Goal: Use online tool/utility: Utilize a website feature to perform a specific function

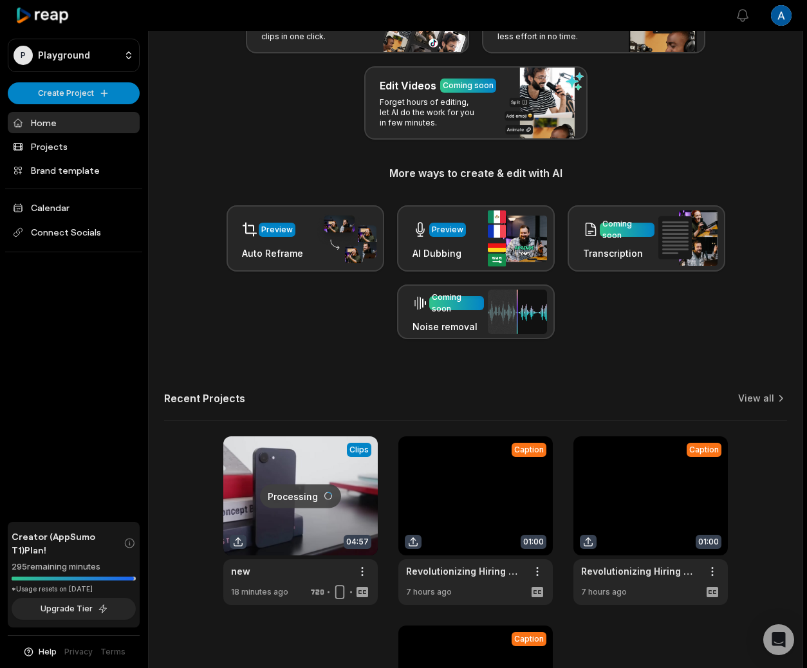
scroll to position [145, 0]
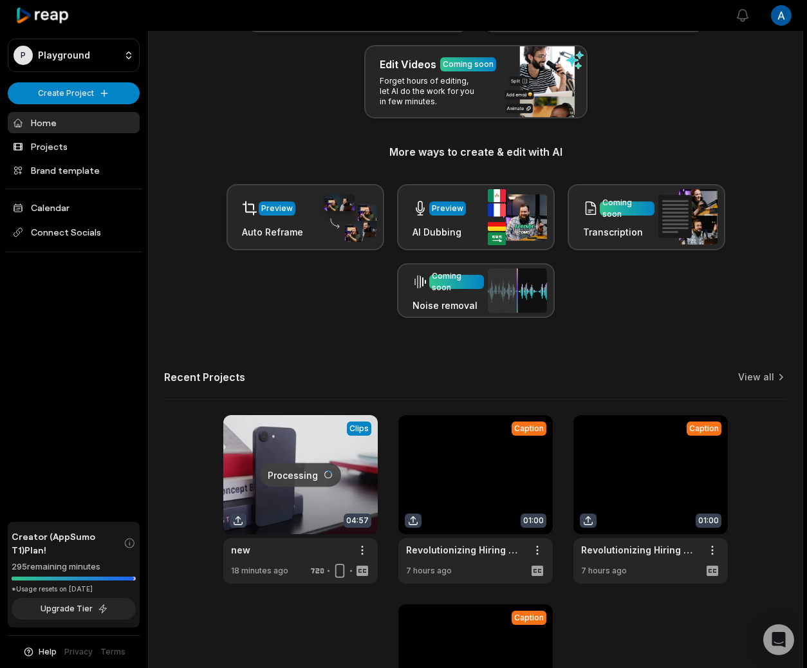
click at [311, 544] on link at bounding box center [300, 499] width 154 height 169
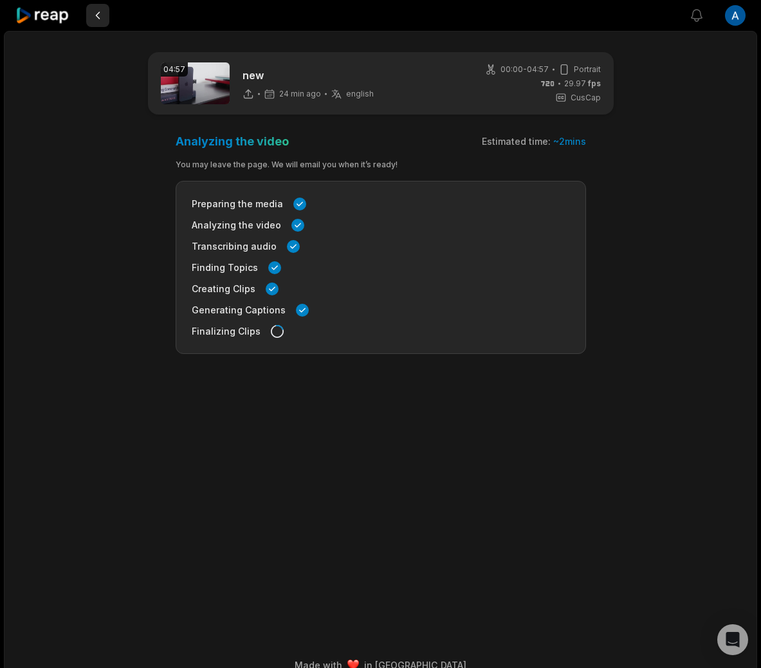
click at [97, 15] on button at bounding box center [97, 15] width 23 height 23
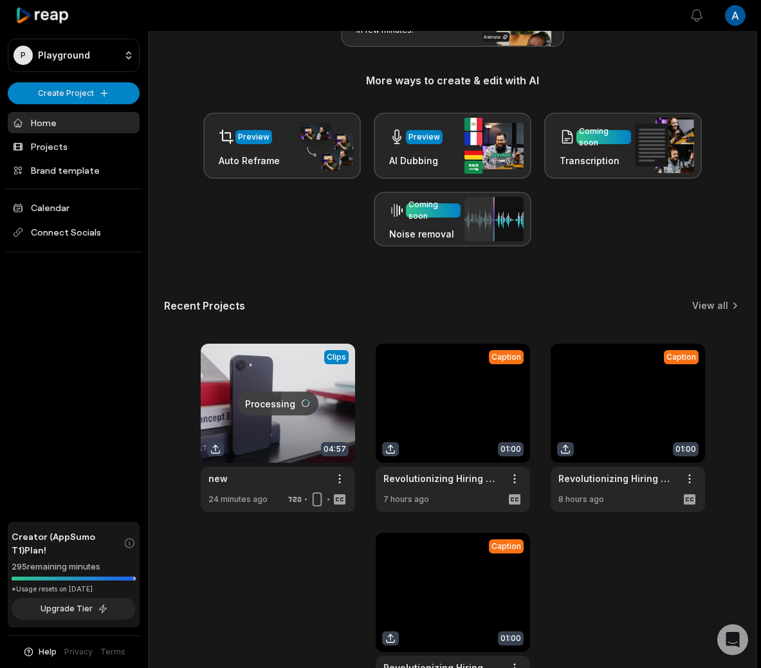
scroll to position [317, 0]
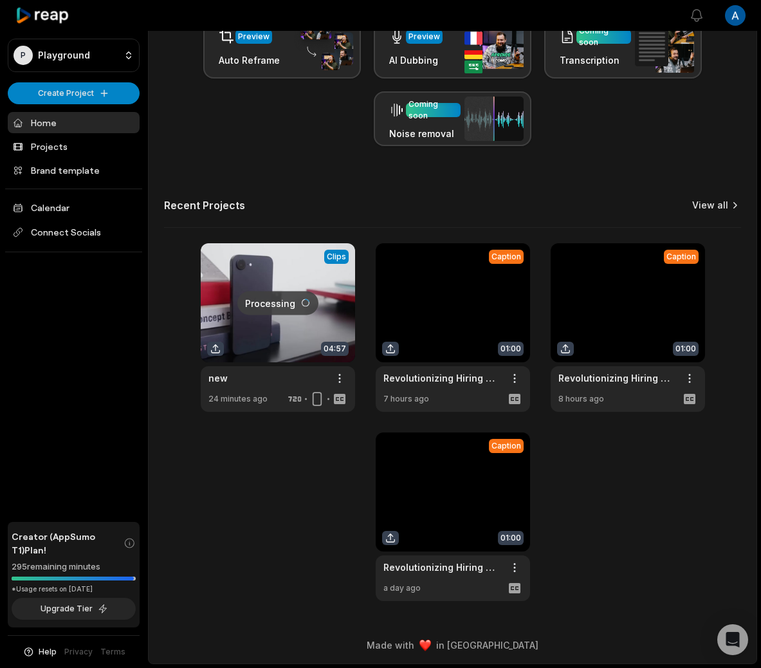
click at [725, 208] on link "View all" at bounding box center [710, 205] width 36 height 13
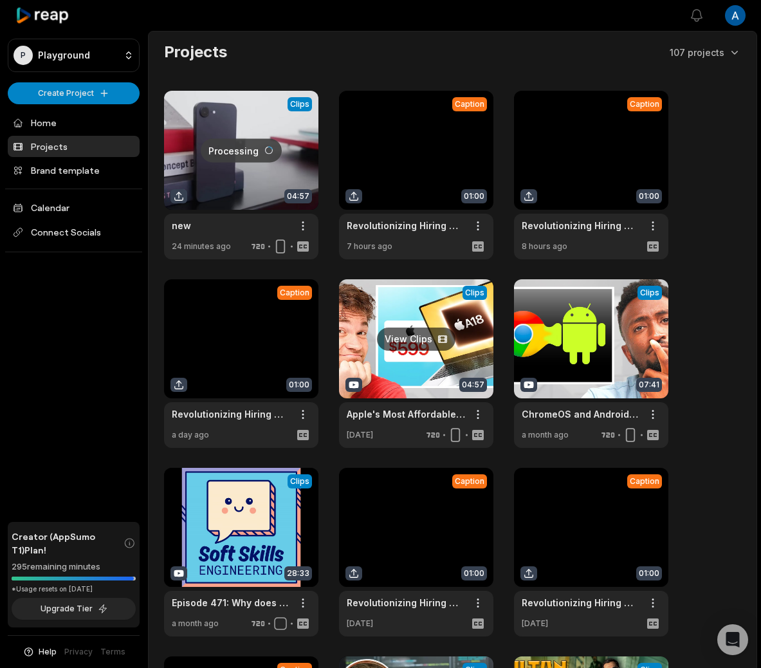
click at [431, 376] on link at bounding box center [416, 363] width 154 height 169
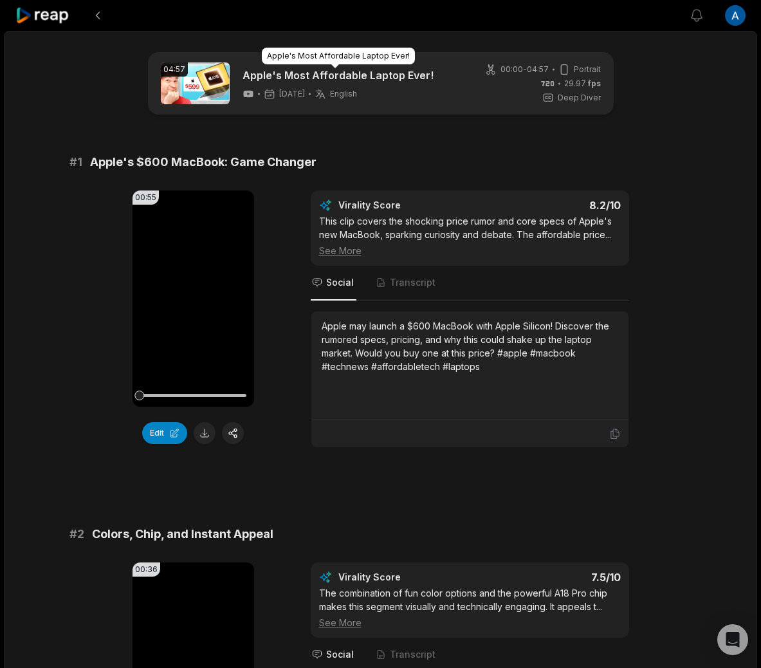
click at [322, 71] on link "Apple's Most Affordable Laptop Ever!" at bounding box center [338, 75] width 191 height 15
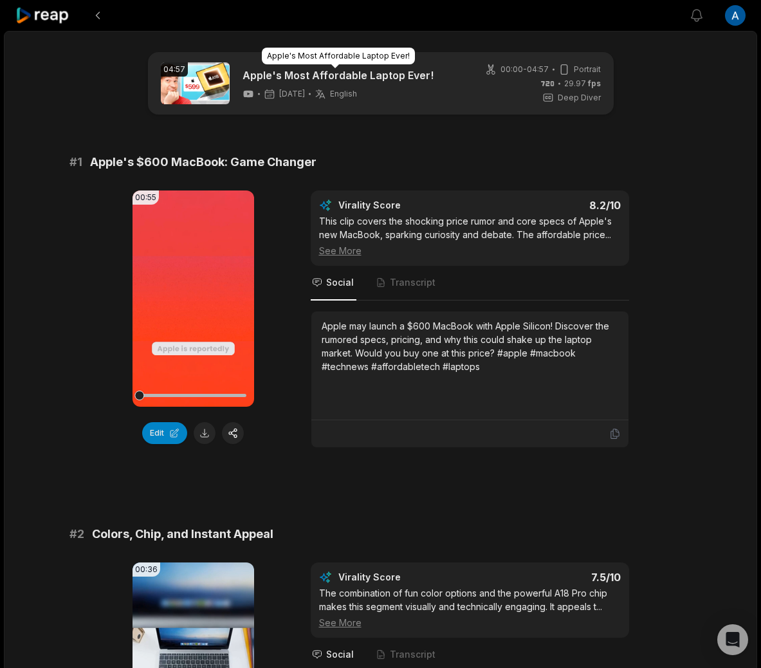
click at [405, 73] on link "Apple's Most Affordable Laptop Ever!" at bounding box center [338, 75] width 191 height 15
click at [50, 6] on icon at bounding box center [42, 15] width 55 height 18
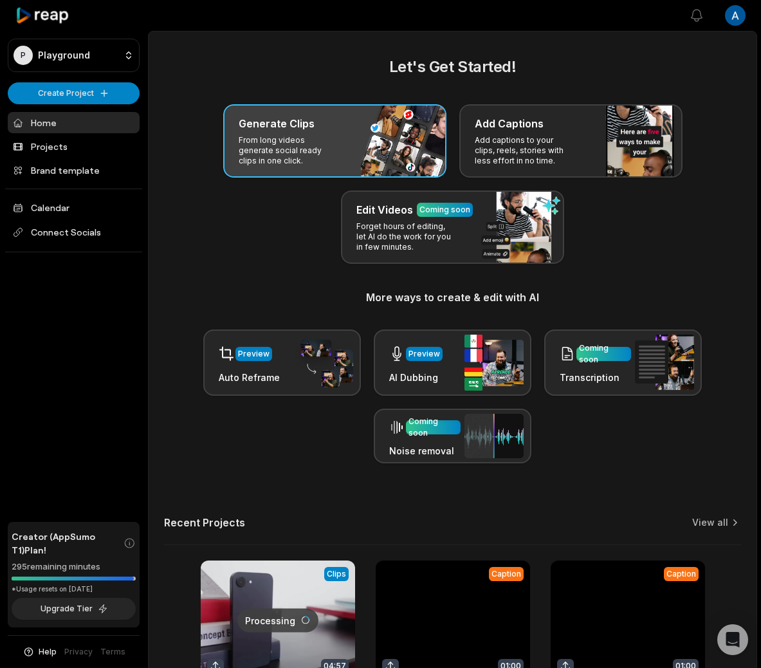
click at [347, 158] on div "Generate Clips From long videos generate social ready clips in one click." at bounding box center [334, 140] width 223 height 73
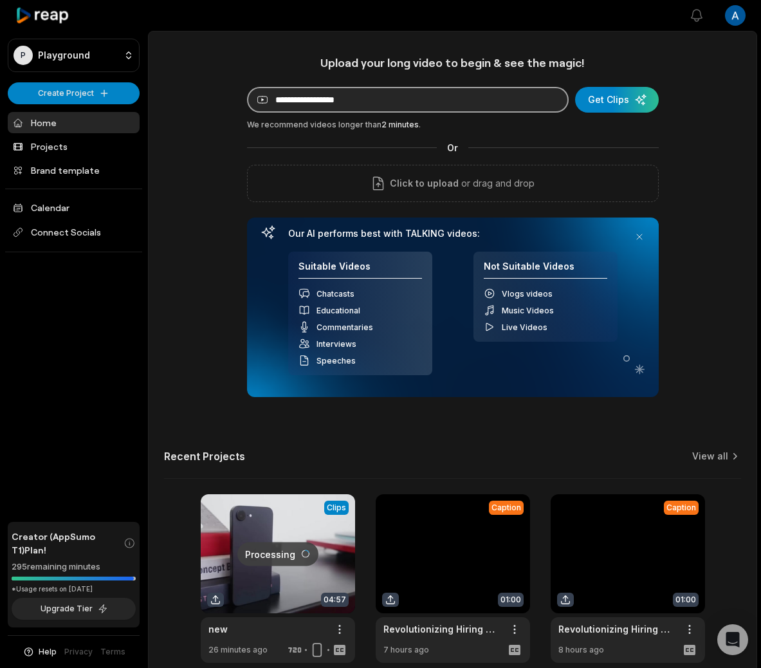
click at [424, 100] on input at bounding box center [408, 100] width 322 height 26
paste input "**********"
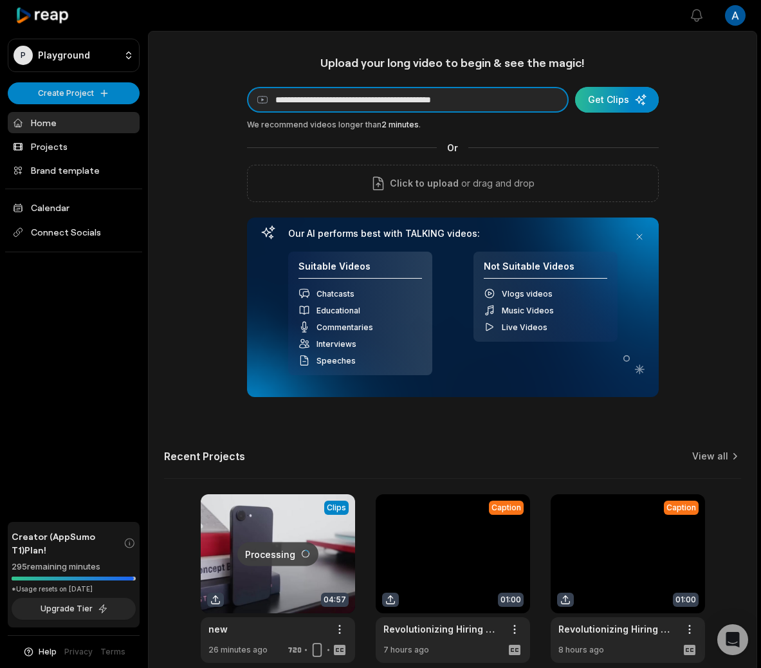
type input "**********"
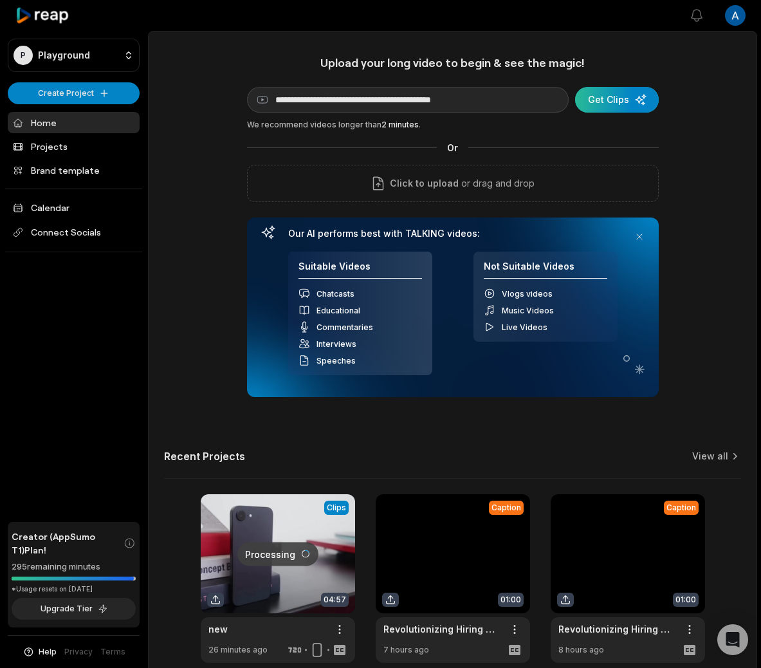
click at [597, 101] on div "submit" at bounding box center [617, 100] width 84 height 26
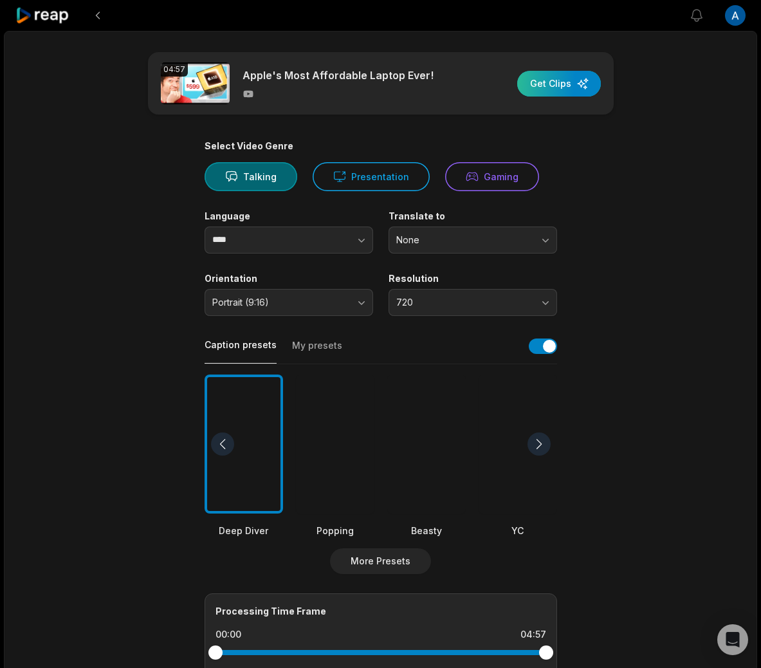
click at [560, 86] on div "button" at bounding box center [559, 84] width 84 height 26
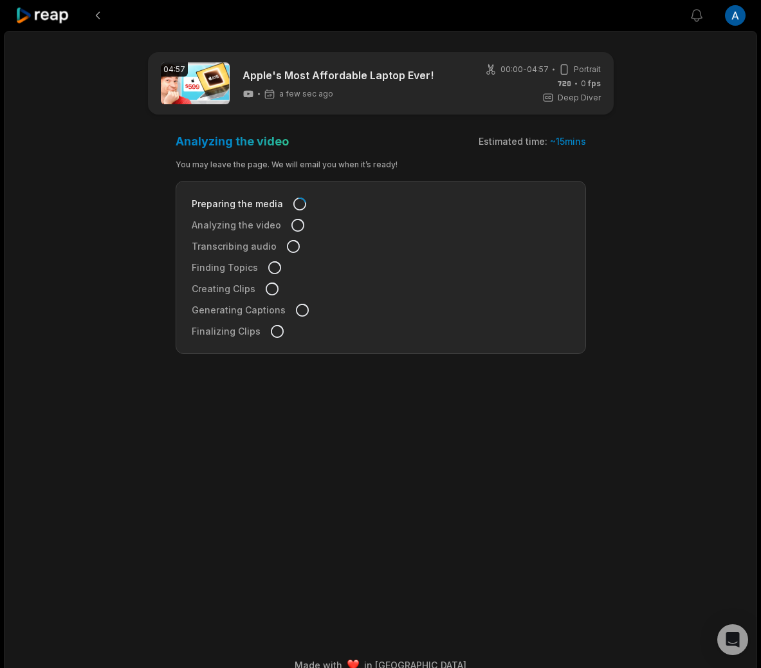
click at [701, 302] on div "04:57 Apple's Most Affordable Laptop Ever! a few sec ago 00:00 - 04:57 Portrait…" at bounding box center [380, 357] width 753 height 653
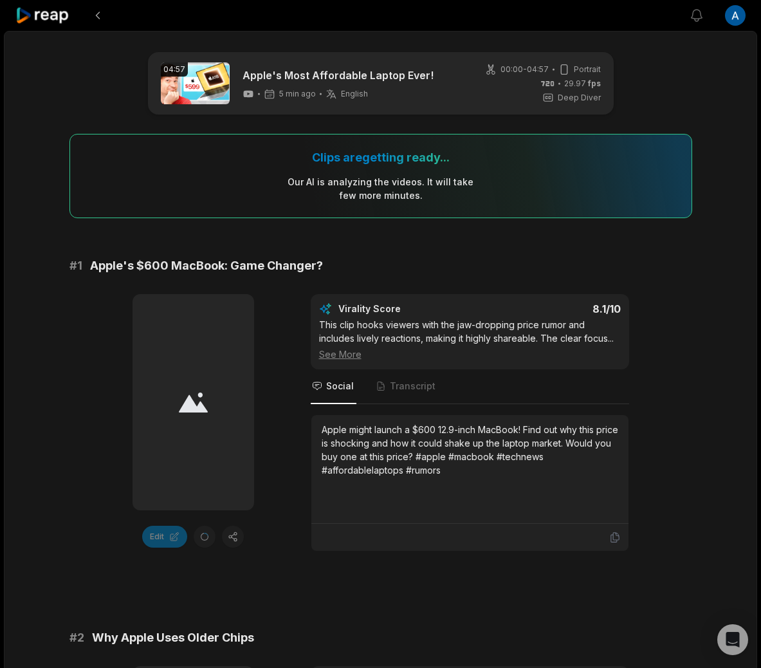
click at [53, 9] on icon at bounding box center [42, 15] width 55 height 17
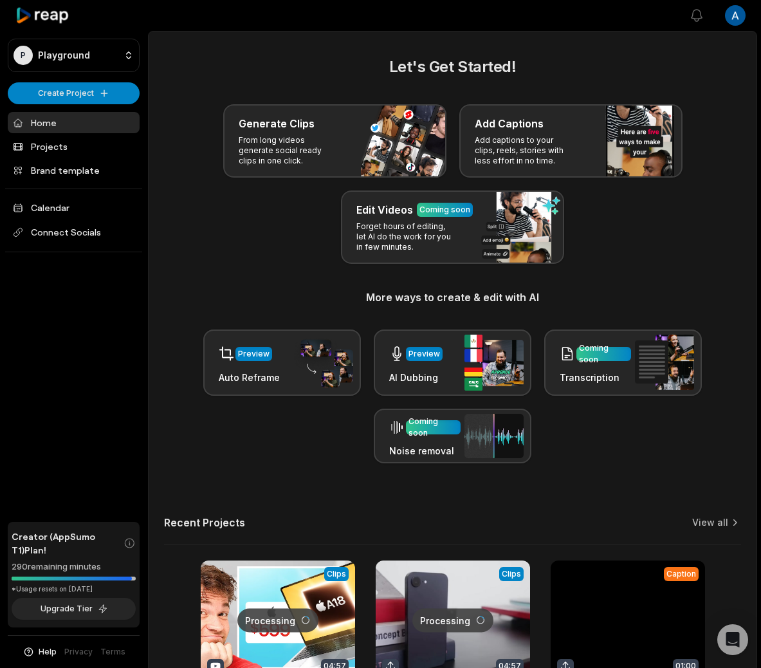
click at [499, 566] on link at bounding box center [453, 644] width 154 height 169
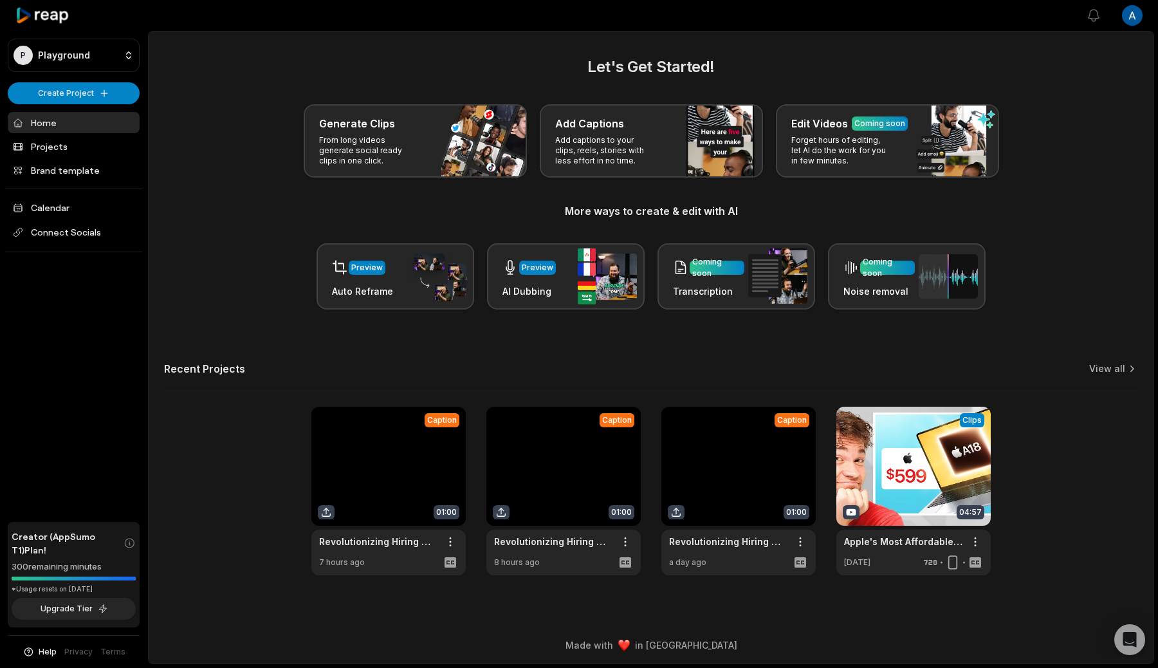
click at [49, 20] on icon at bounding box center [42, 15] width 55 height 17
click at [50, 19] on icon at bounding box center [42, 15] width 55 height 17
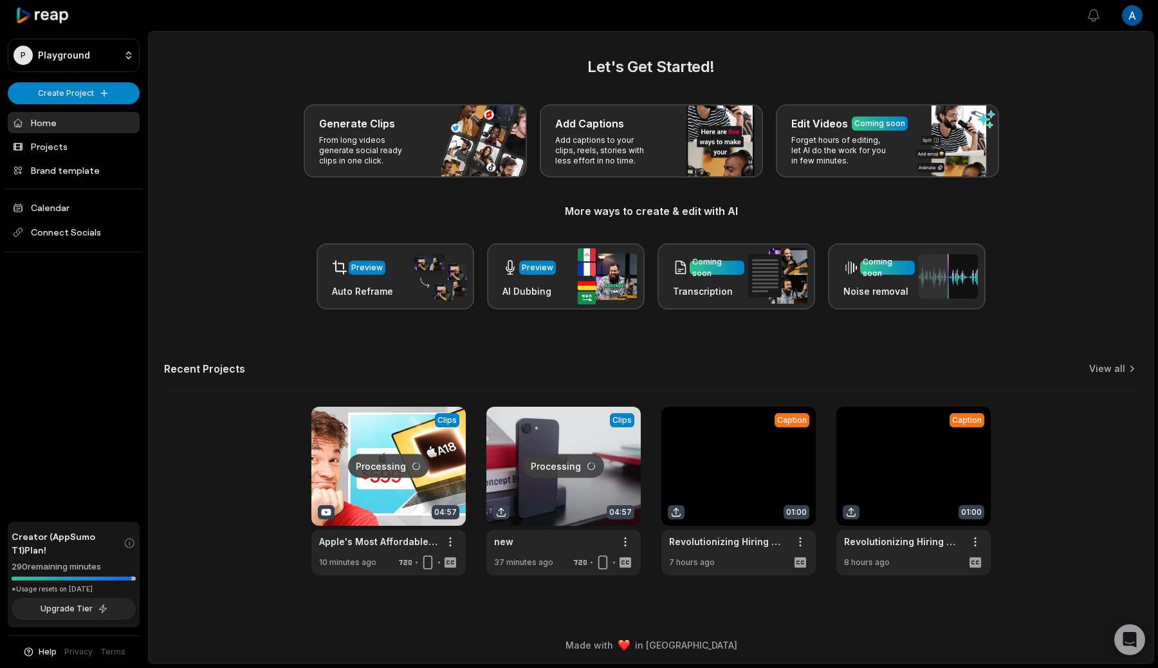
click at [541, 444] on link at bounding box center [563, 491] width 154 height 169
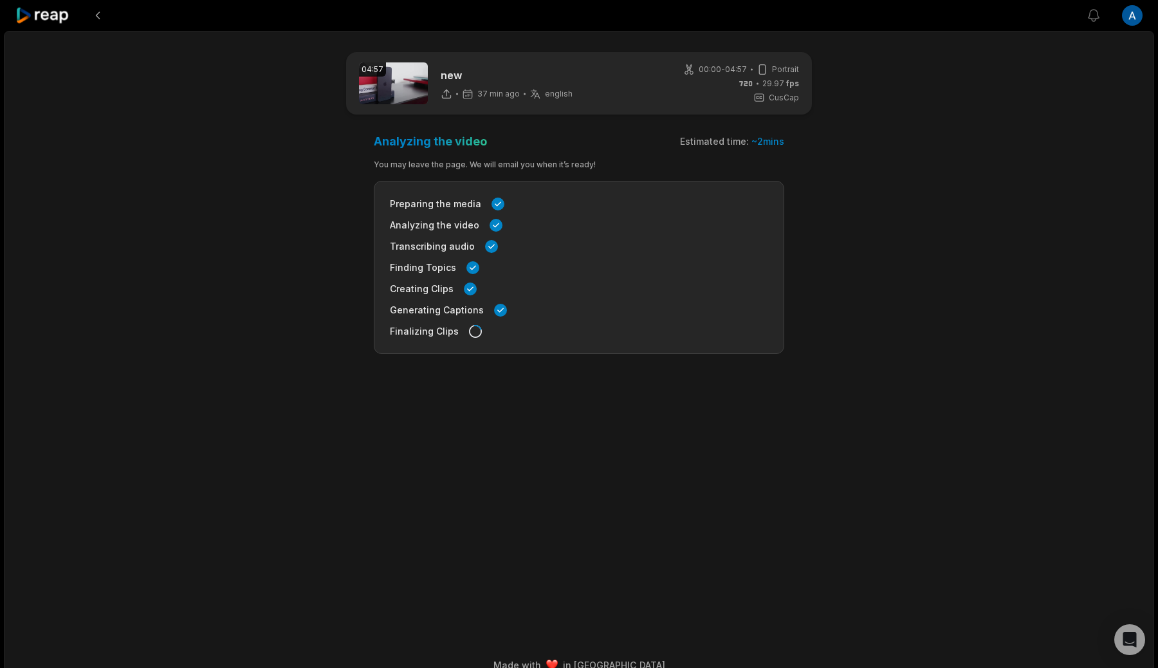
click at [51, 15] on icon at bounding box center [42, 15] width 55 height 17
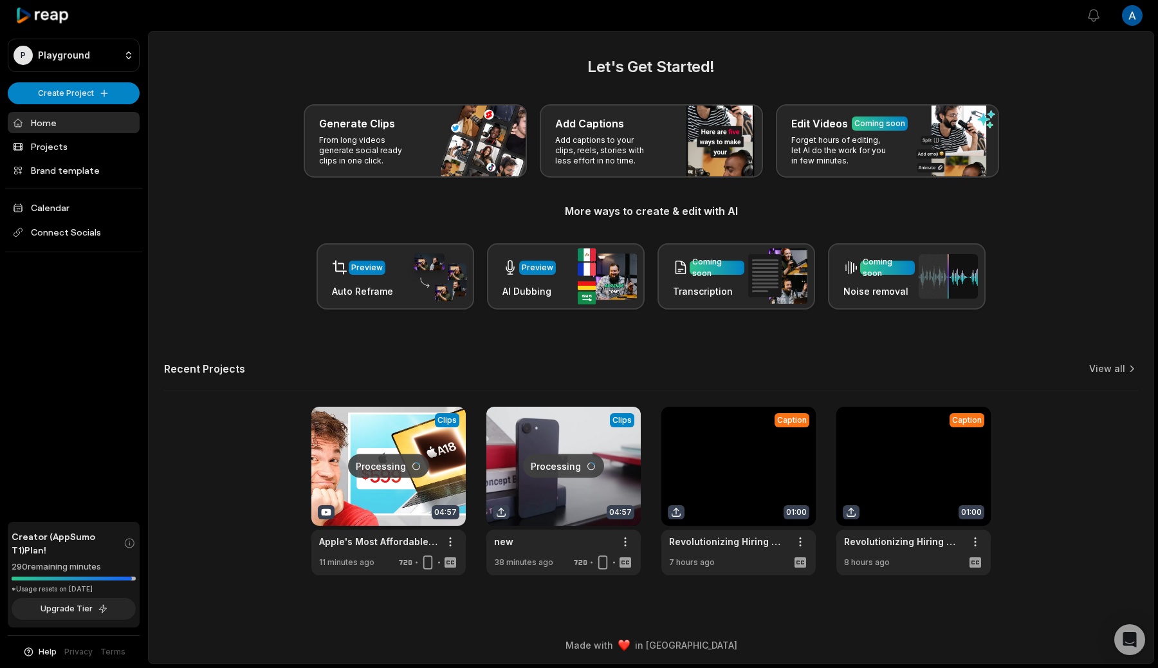
click at [405, 490] on link at bounding box center [388, 491] width 154 height 169
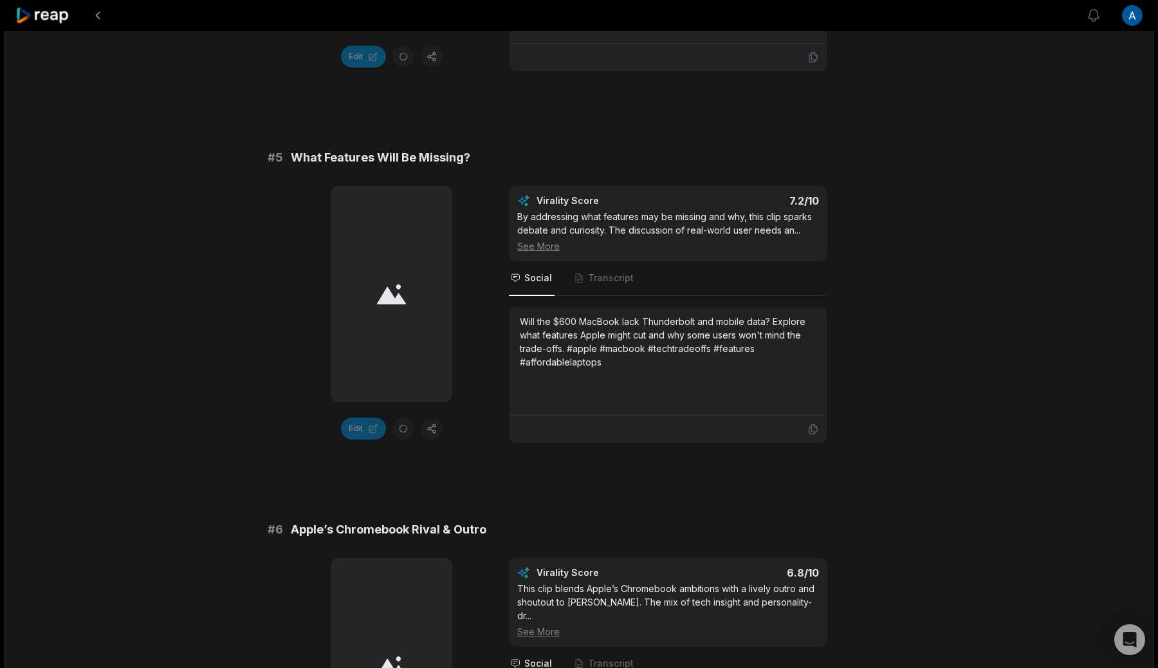
scroll to position [1854, 0]
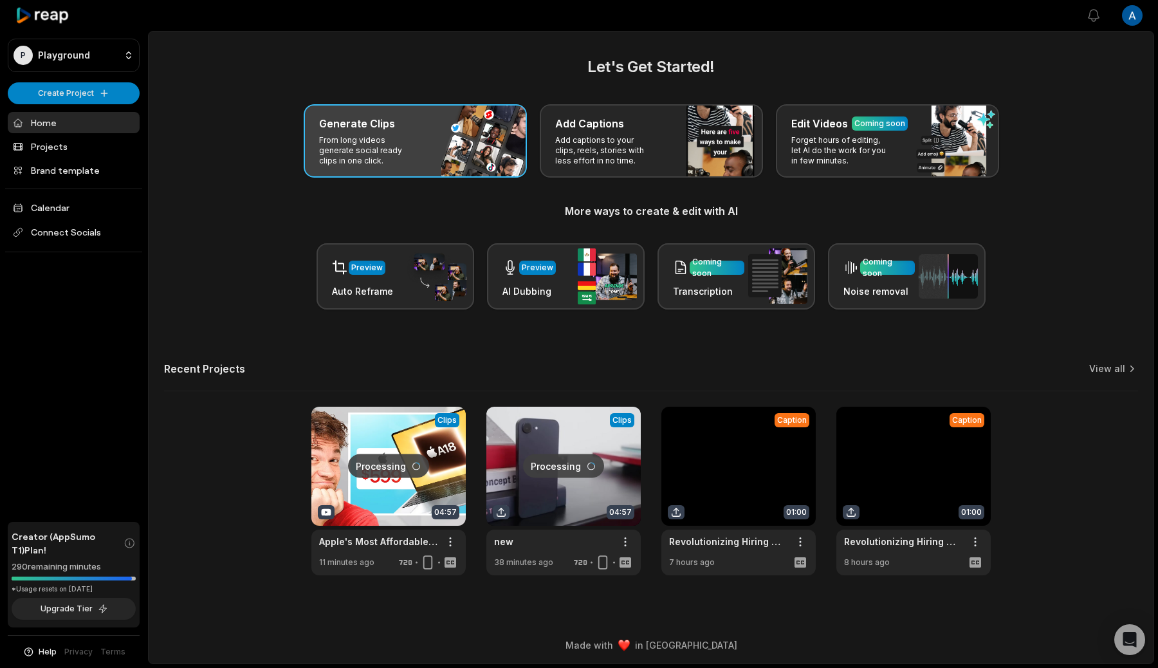
click at [474, 155] on div "Generate Clips From long videos generate social ready clips in one click." at bounding box center [415, 140] width 223 height 73
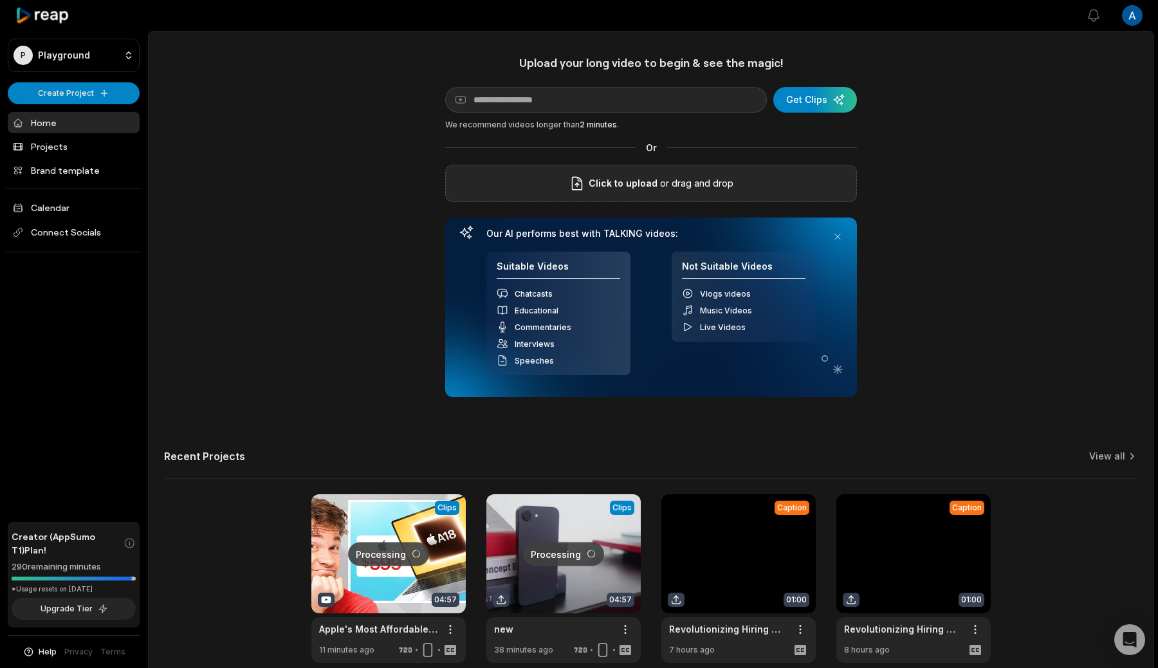
click at [657, 173] on div "Click to upload or drag and drop" at bounding box center [651, 183] width 412 height 37
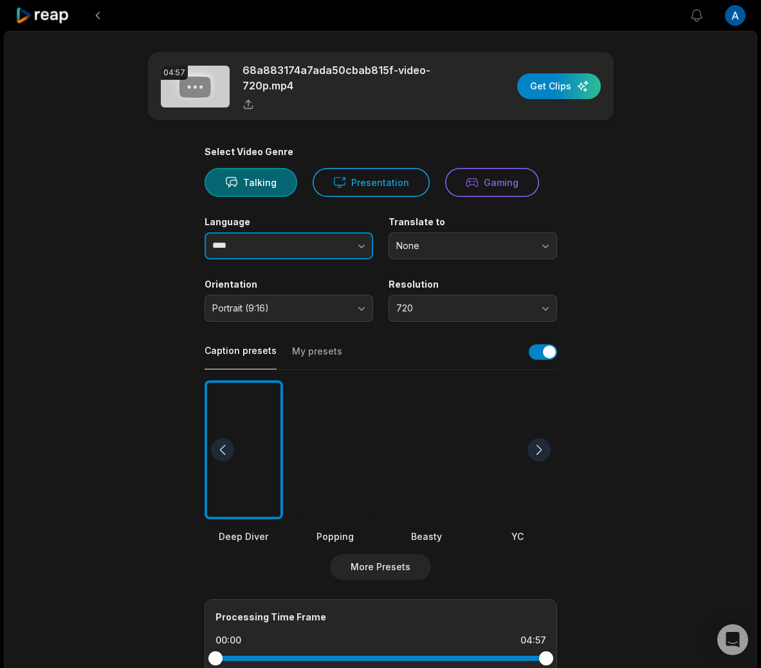
click at [286, 243] on input "****" at bounding box center [289, 245] width 169 height 27
click at [373, 243] on div "Language **** Translate to None" at bounding box center [381, 237] width 353 height 43
click at [364, 243] on icon "button" at bounding box center [361, 245] width 13 height 13
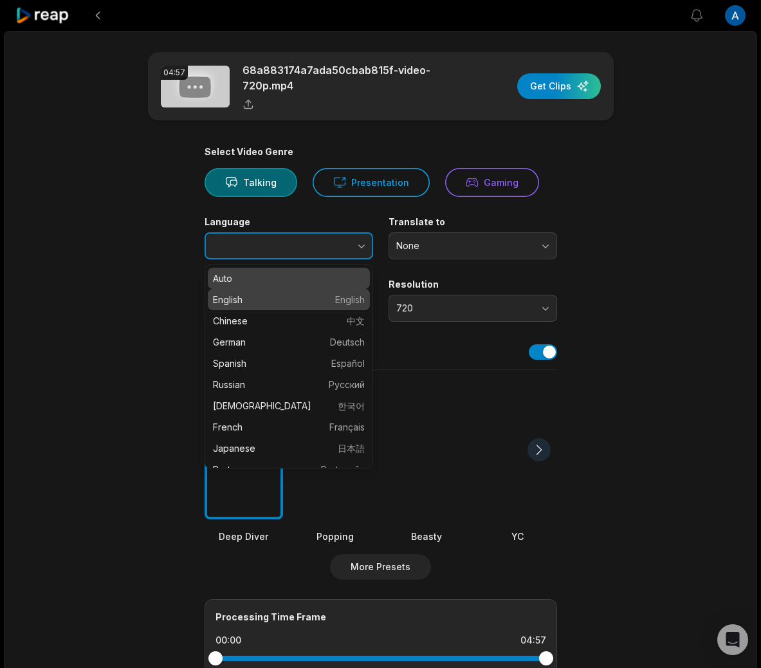
type input "*******"
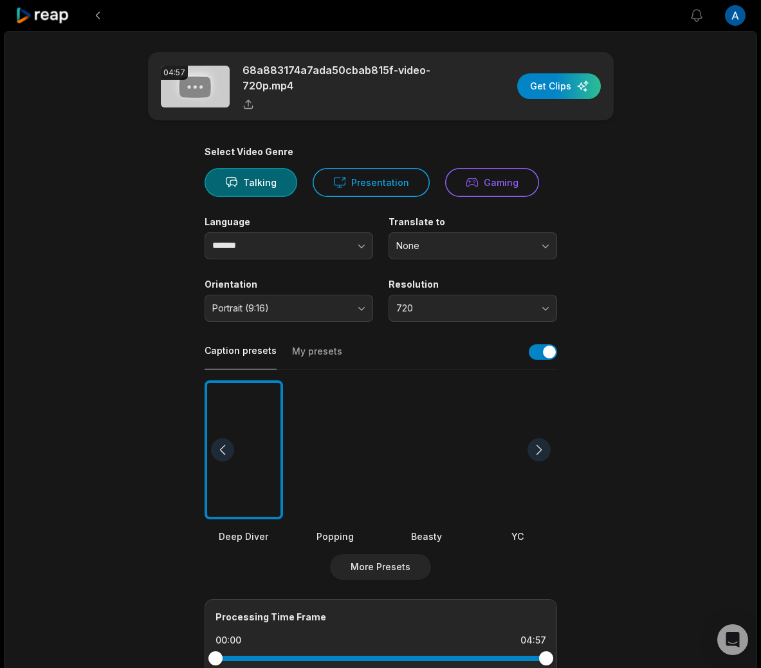
click at [572, 222] on main "04:57 68a883174a7ada50cbab815f-video-720p.mp4 Get Clips Select Video Genre Talk…" at bounding box center [380, 446] width 623 height 788
click at [572, 80] on div "button" at bounding box center [559, 86] width 84 height 26
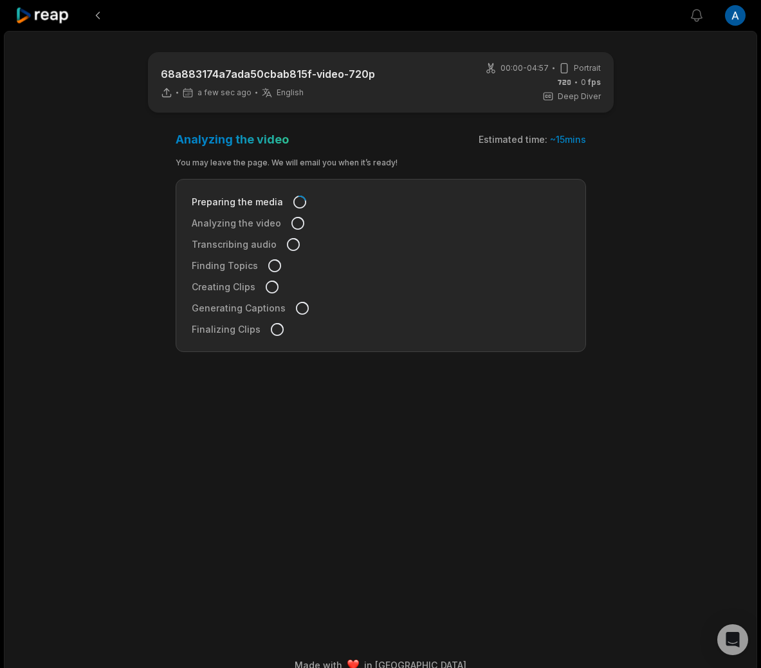
click at [48, 12] on icon at bounding box center [42, 15] width 55 height 17
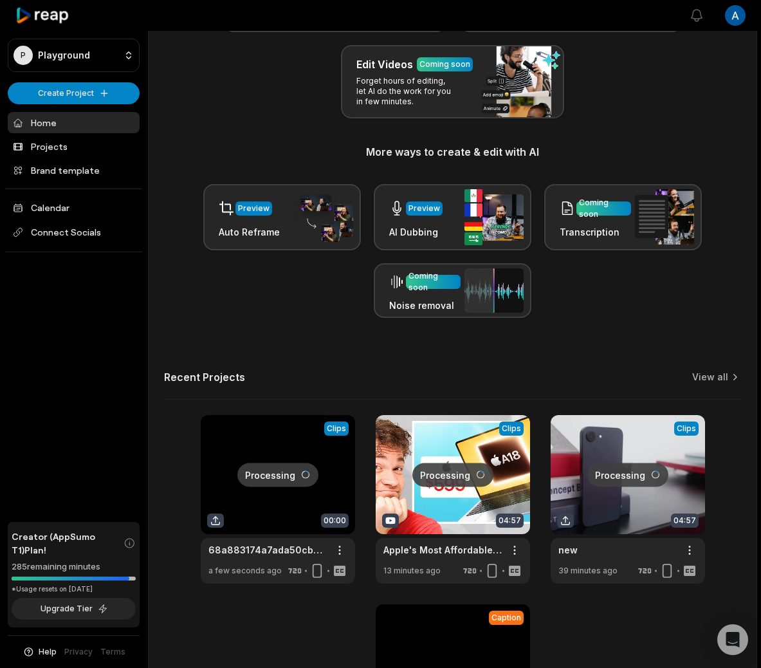
scroll to position [317, 0]
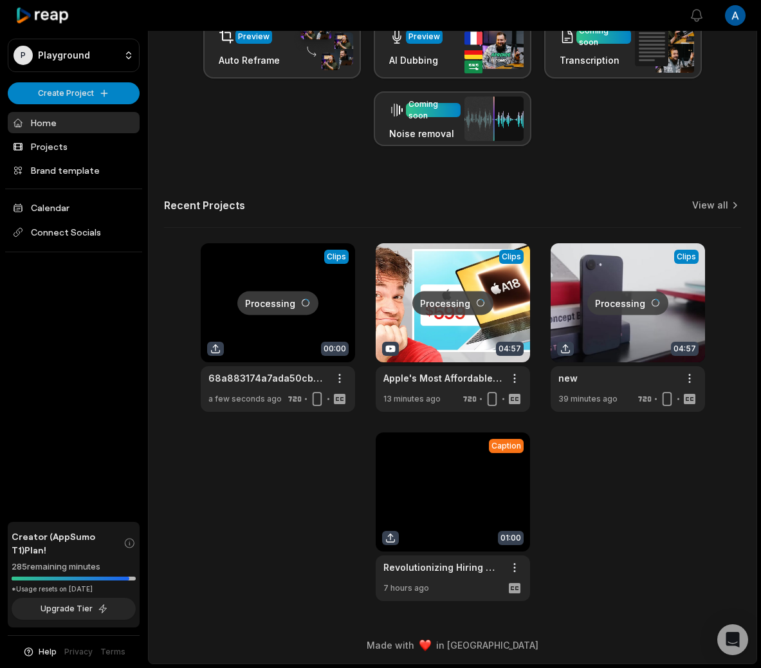
click at [627, 355] on link at bounding box center [628, 327] width 154 height 169
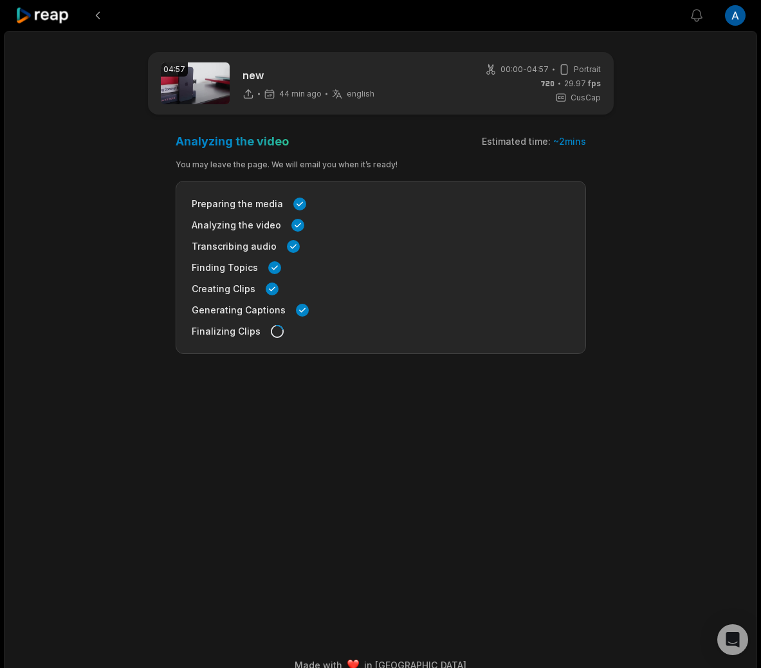
click at [56, 15] on icon at bounding box center [42, 15] width 55 height 17
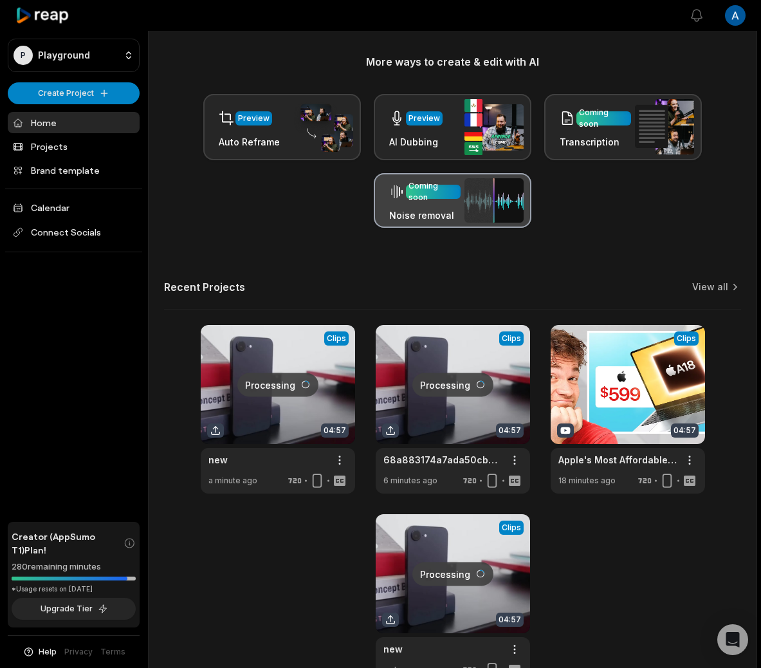
scroll to position [317, 0]
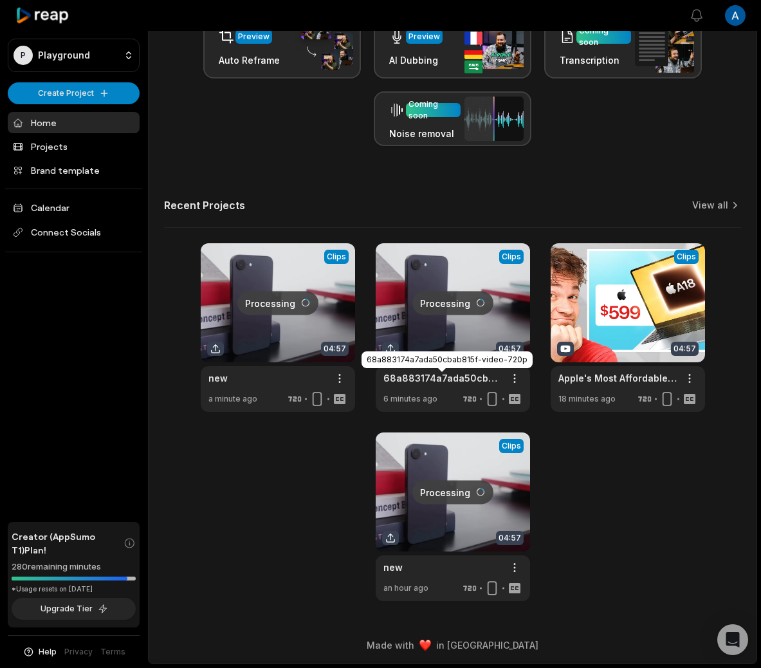
click at [472, 380] on link "68a883174a7ada50cbab815f-video-720p" at bounding box center [442, 378] width 118 height 14
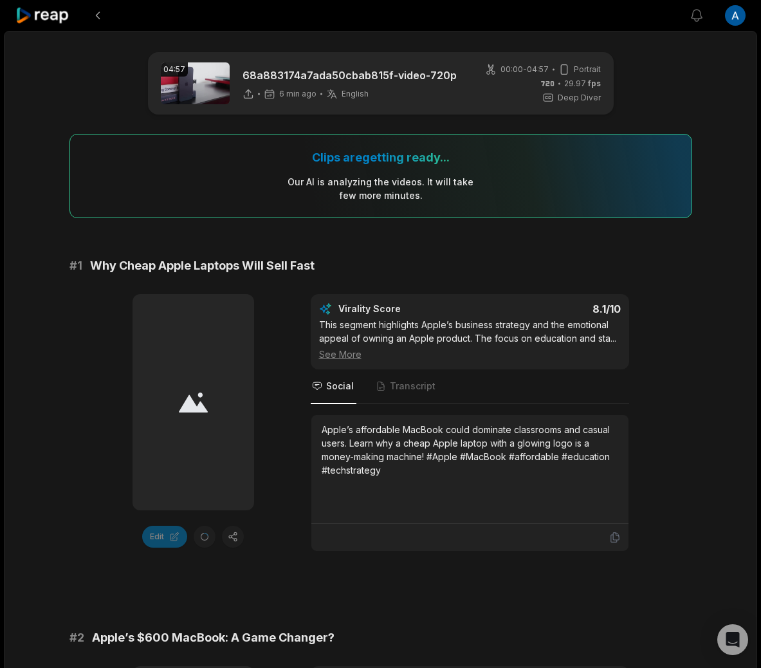
scroll to position [317, 0]
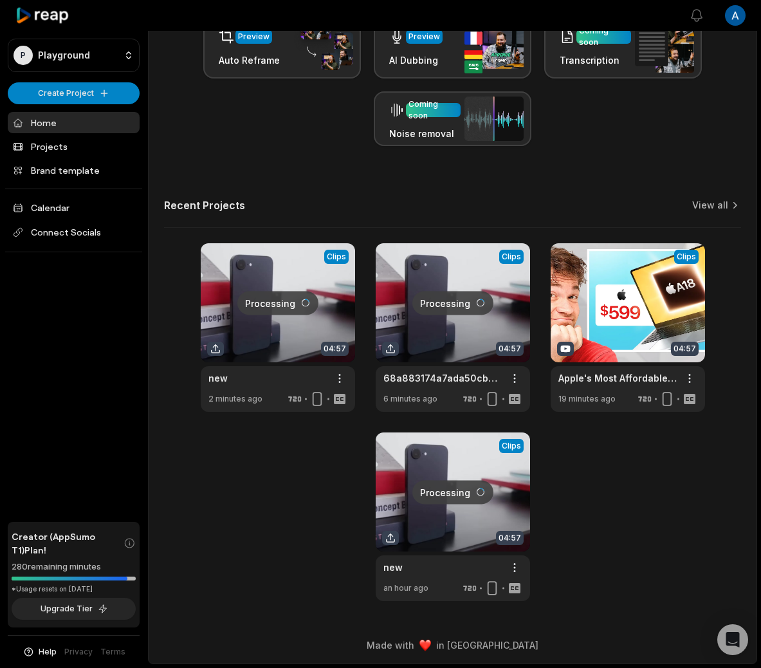
click at [237, 324] on link at bounding box center [278, 327] width 154 height 169
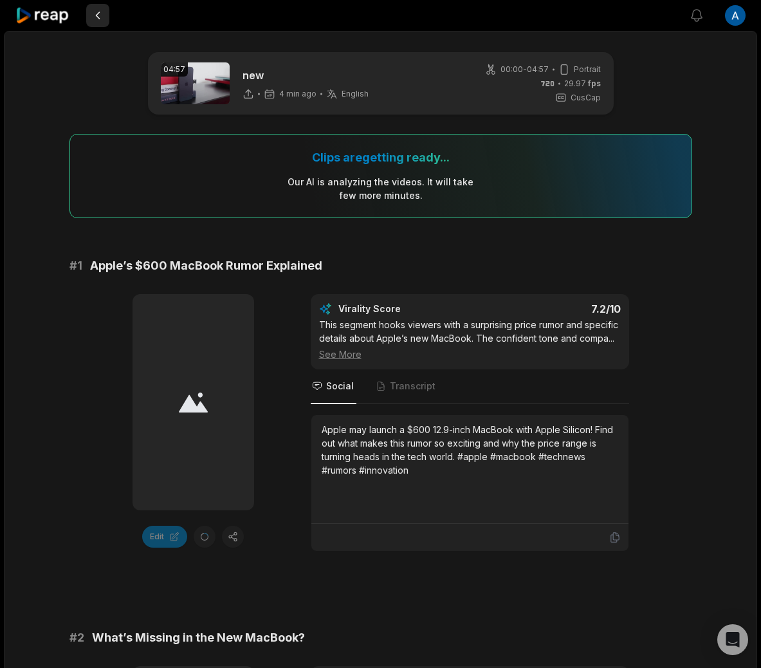
click at [93, 15] on button at bounding box center [97, 15] width 23 height 23
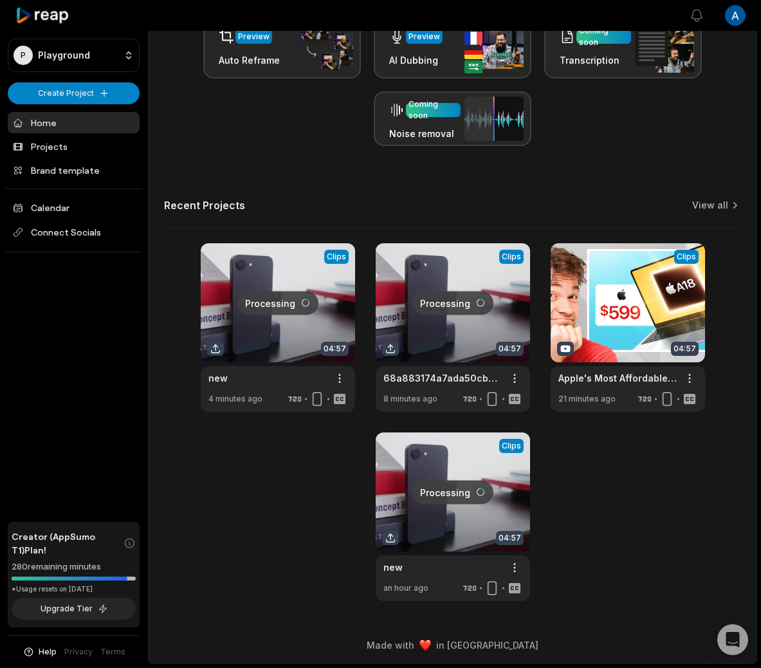
click at [288, 349] on link at bounding box center [278, 327] width 154 height 169
